Goal: Task Accomplishment & Management: Use online tool/utility

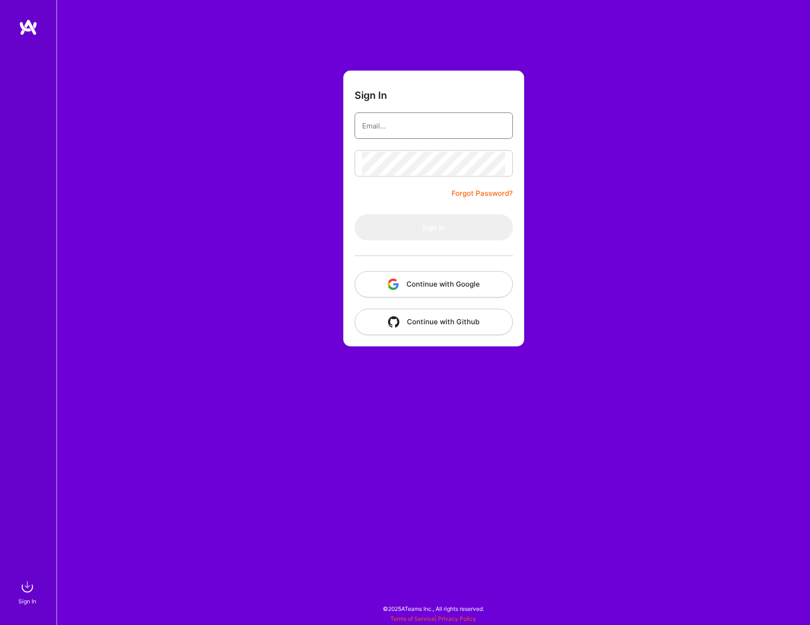
type input "alexander.g.moore1@gmail.com"
click at [469, 221] on button "Sign In" at bounding box center [434, 227] width 158 height 26
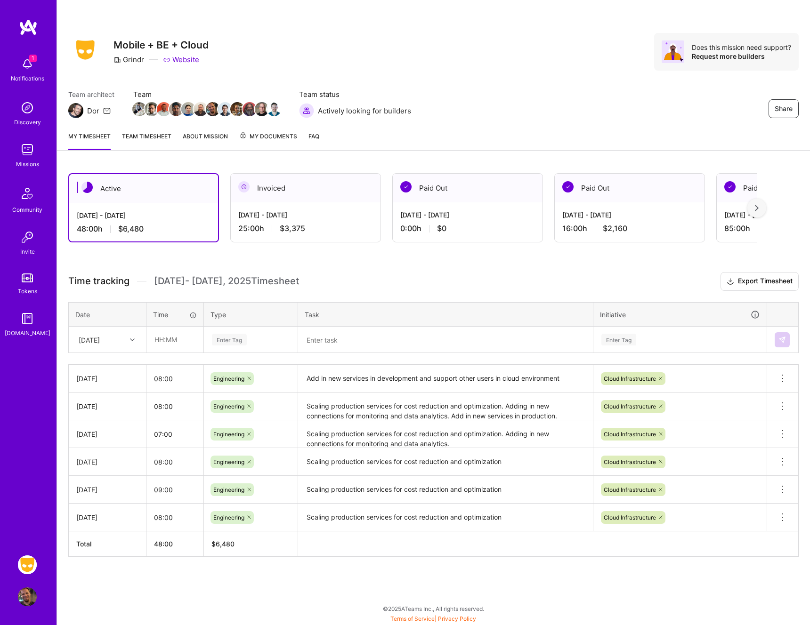
click at [0, 0] on div "1 1 Notifications Discovery Missions Community Invite Tokens A.Guide Grindr: Mo…" at bounding box center [405, 310] width 810 height 621
click at [180, 339] on input "text" at bounding box center [175, 339] width 56 height 25
type input "08:00"
click at [255, 329] on div "Enter Tag" at bounding box center [250, 340] width 93 height 24
click at [236, 439] on span "Engineering" at bounding box center [229, 437] width 40 height 13
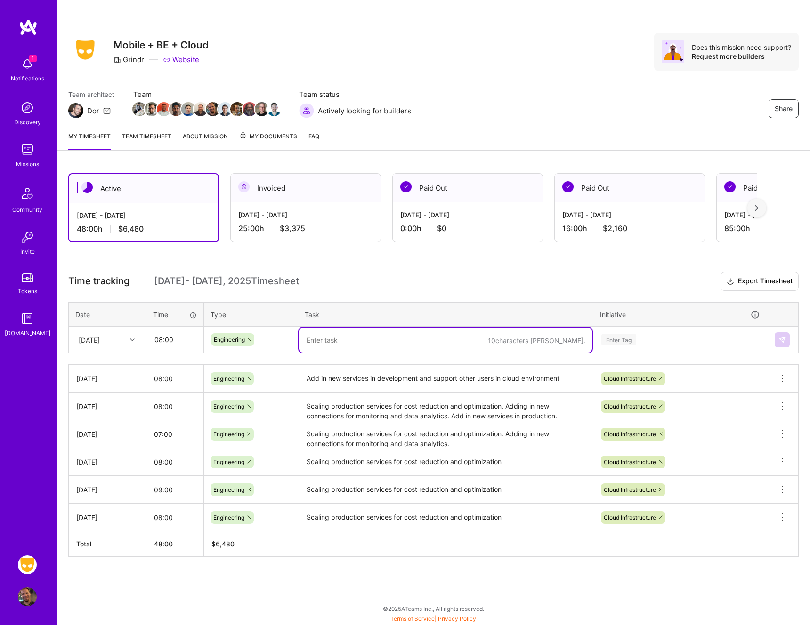
click at [350, 335] on textarea at bounding box center [445, 340] width 293 height 25
type textarea "Adding airflow permissions for services and updating RDS scaling rules."
click at [652, 339] on div "Enter Tag" at bounding box center [679, 340] width 159 height 12
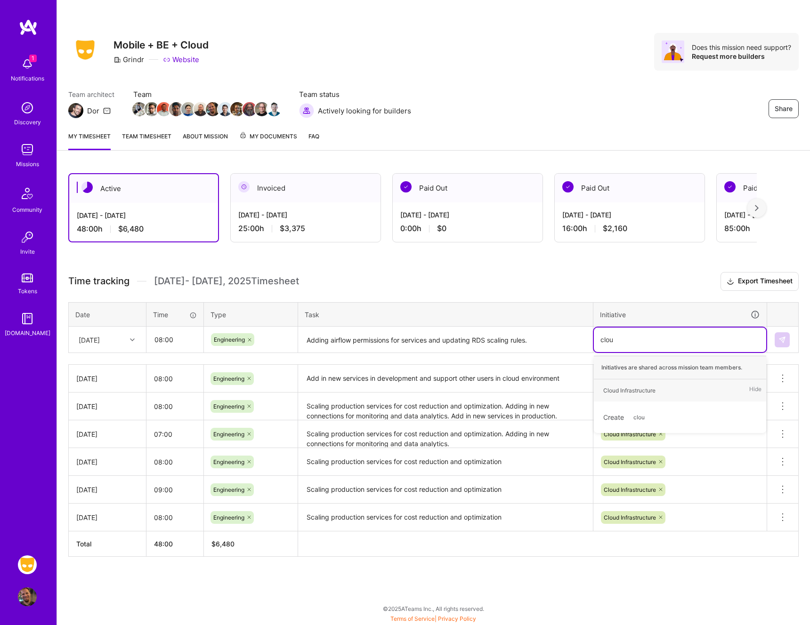
type input "cloud"
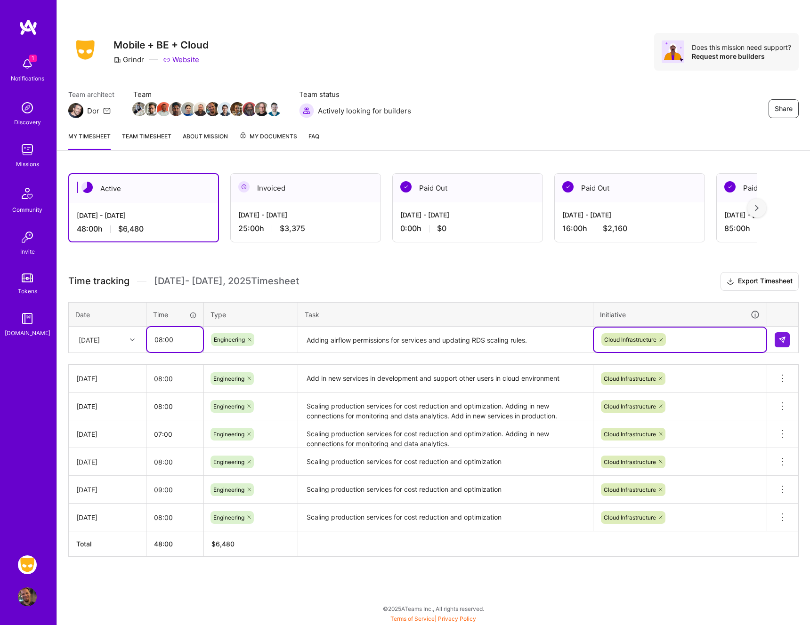
click at [165, 340] on input "08:00" at bounding box center [175, 339] width 56 height 25
click at [161, 340] on input "08:00" at bounding box center [175, 339] width 56 height 25
type input "07:00"
click at [339, 298] on div "Time tracking Aug 16 - Aug 31 , 2025 Timesheet Export Timesheet Date Time Type …" at bounding box center [433, 414] width 730 height 285
click at [781, 337] on img at bounding box center [782, 340] width 8 height 8
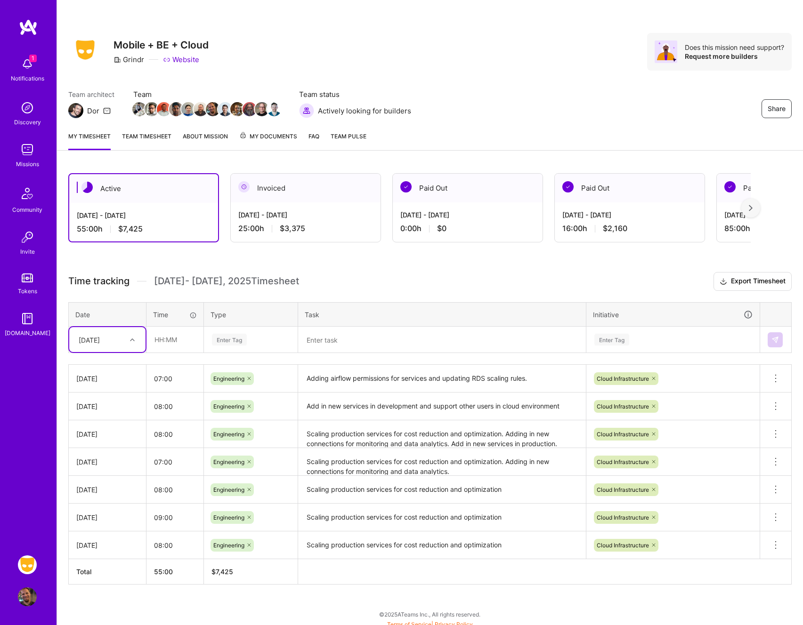
click at [128, 342] on div at bounding box center [133, 340] width 15 height 12
click at [262, 340] on div "Enter Tag" at bounding box center [251, 340] width 80 height 12
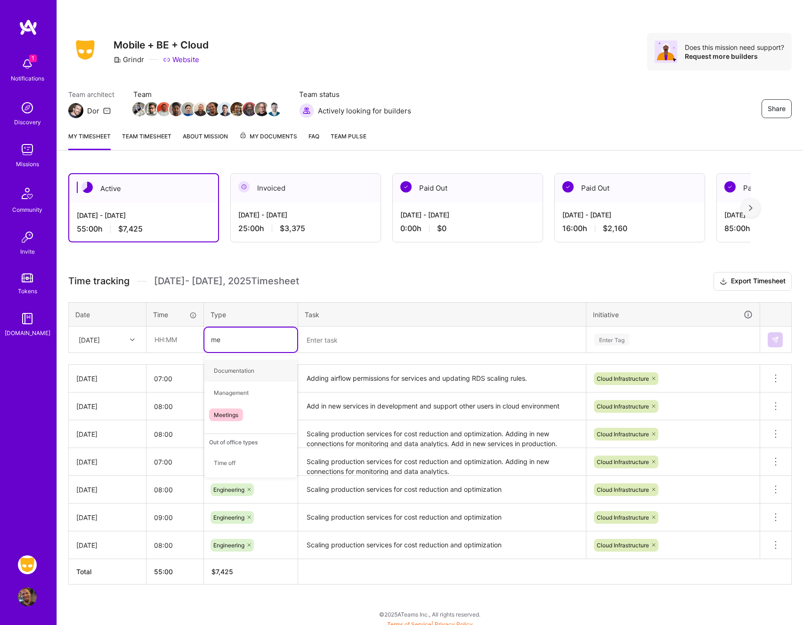
type input "mee"
click at [253, 373] on div "Meetings" at bounding box center [250, 371] width 93 height 22
click at [369, 341] on textarea at bounding box center [442, 340] width 286 height 25
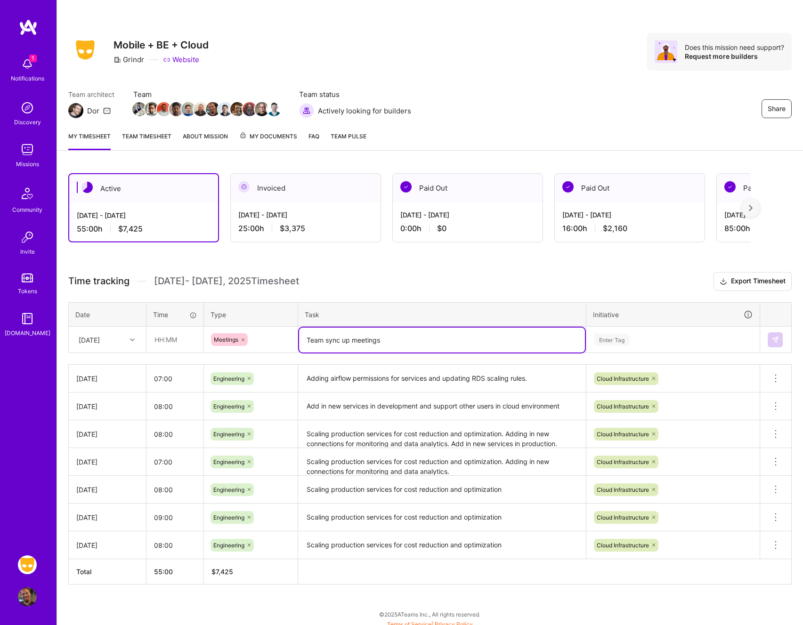
type textarea "Team sync up meetings"
click at [164, 337] on input "text" at bounding box center [175, 339] width 56 height 25
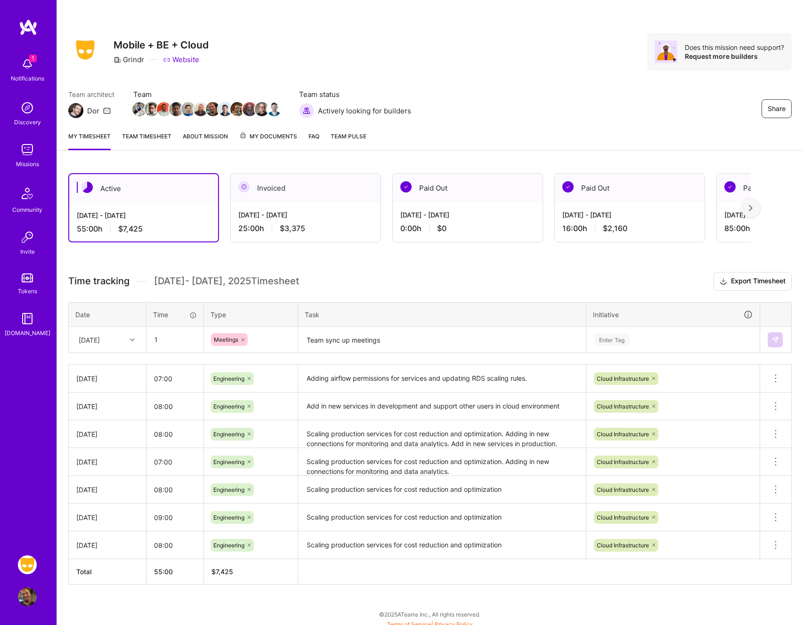
type input "01:00"
click at [629, 333] on div "Enter Tag" at bounding box center [673, 340] width 172 height 24
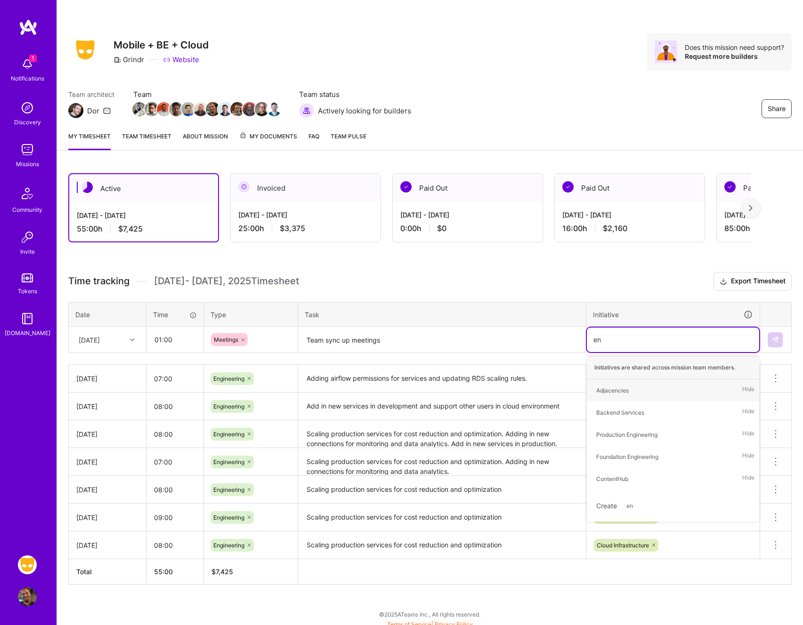
type input "e"
type input "cloud"
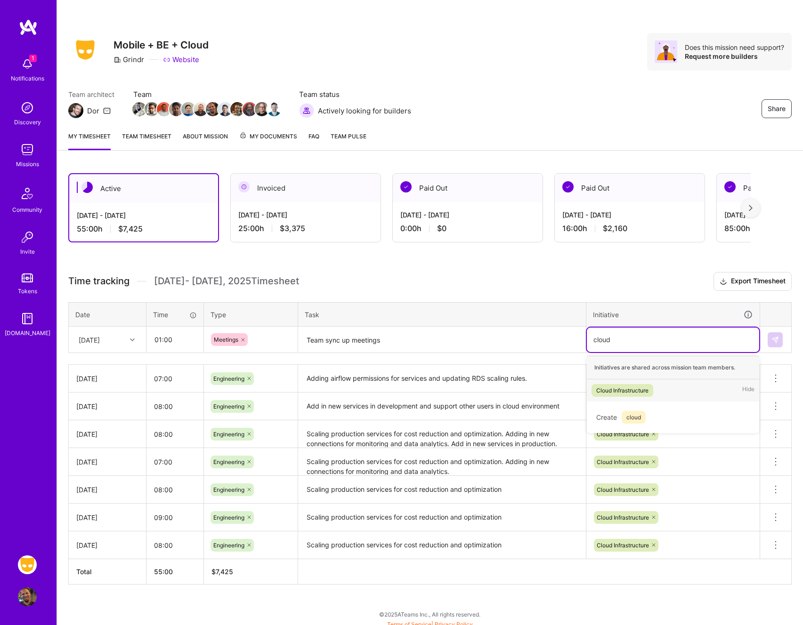
click at [629, 389] on div "Cloud Infrastructure" at bounding box center [622, 391] width 52 height 10
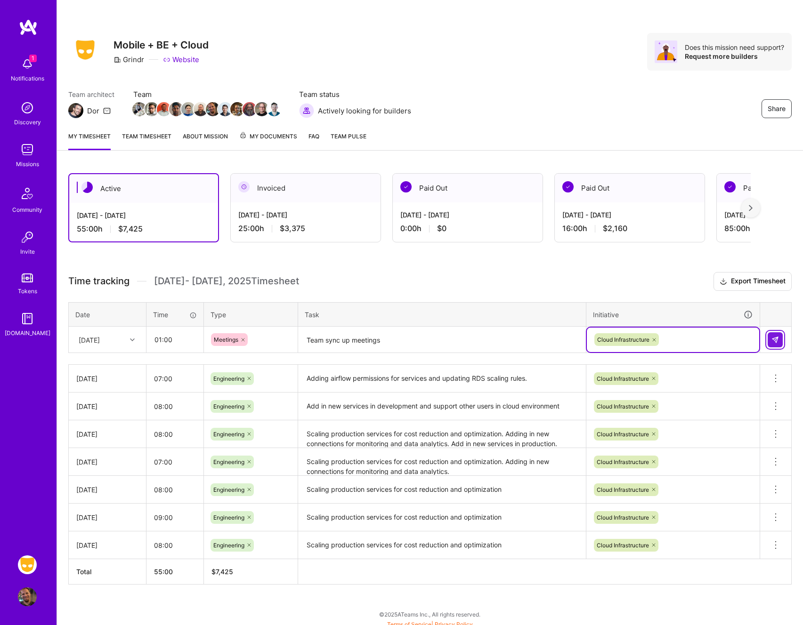
click at [776, 342] on img at bounding box center [775, 340] width 8 height 8
